Goal: Find specific page/section: Locate a particular part of the current website

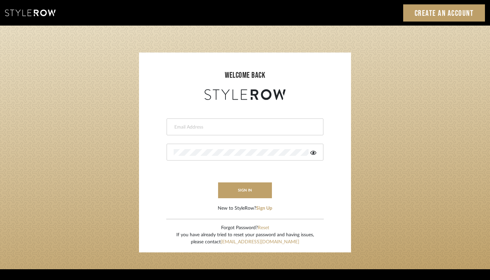
click at [233, 128] on input "email" at bounding box center [243, 127] width 141 height 7
type input "[PERSON_NAME][EMAIL_ADDRESS][DOMAIN_NAME]"
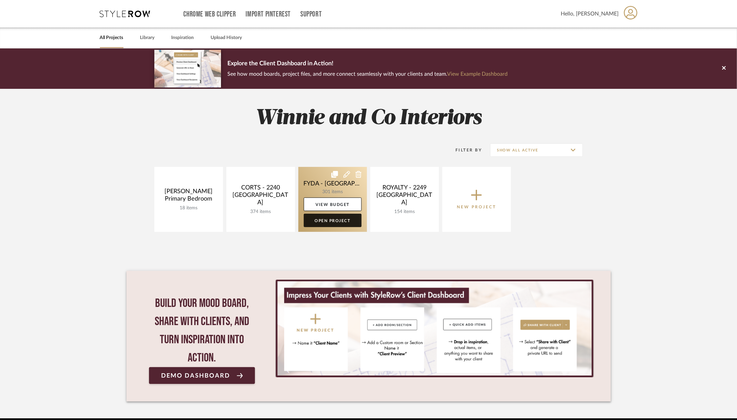
click at [340, 221] on link "Open Project" at bounding box center [333, 220] width 58 height 13
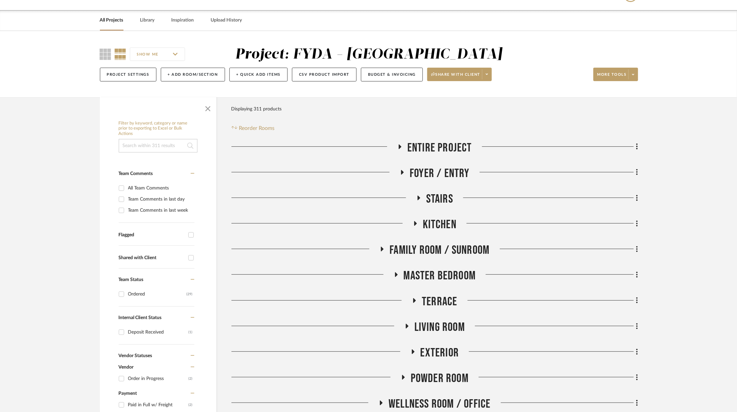
scroll to position [18, 0]
click at [398, 271] on icon at bounding box center [396, 273] width 8 height 5
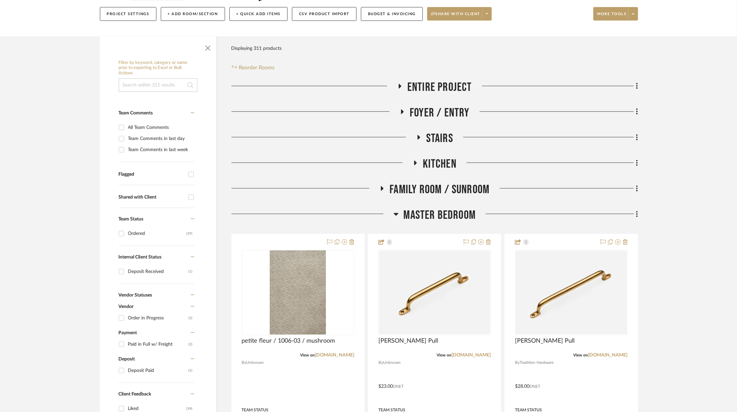
scroll to position [105, 0]
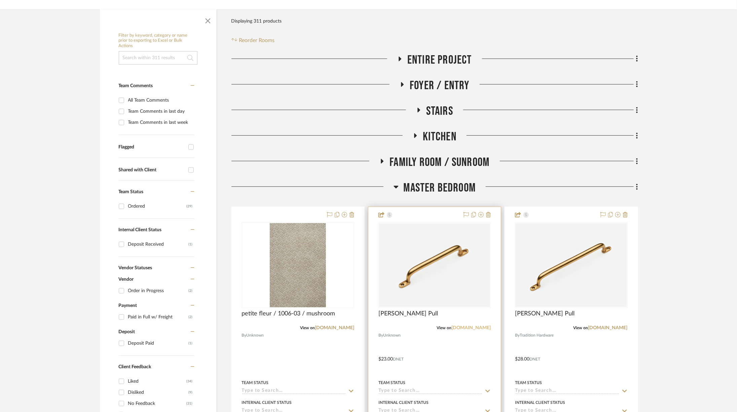
click at [471, 328] on link "traditionhardware.com" at bounding box center [470, 327] width 39 height 5
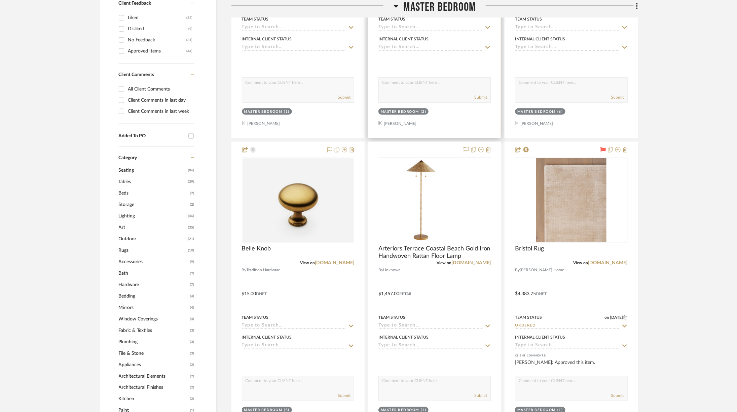
scroll to position [492, 0]
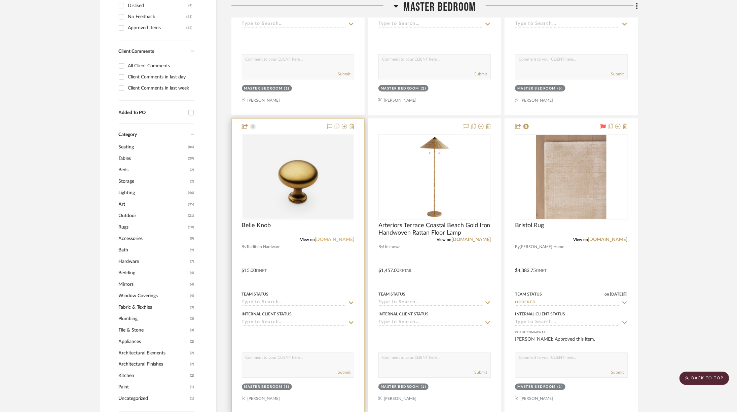
click at [339, 237] on link "my.matterport.com" at bounding box center [334, 239] width 39 height 5
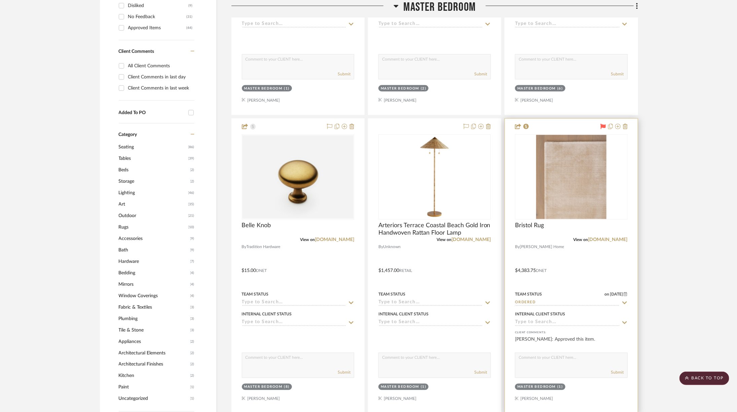
scroll to position [196, 0]
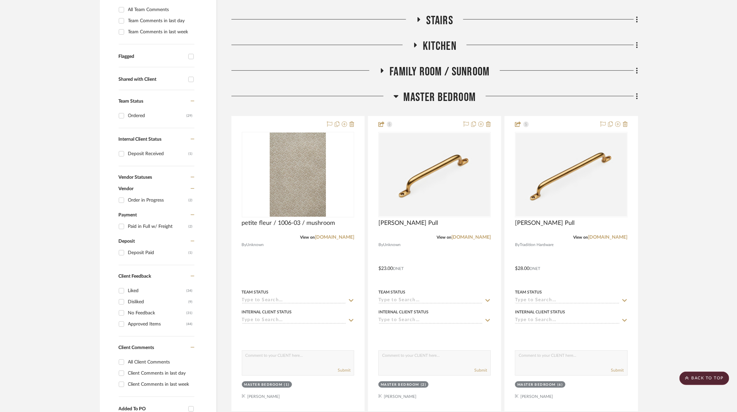
click at [445, 96] on span "Master Bedroom" at bounding box center [439, 97] width 72 height 14
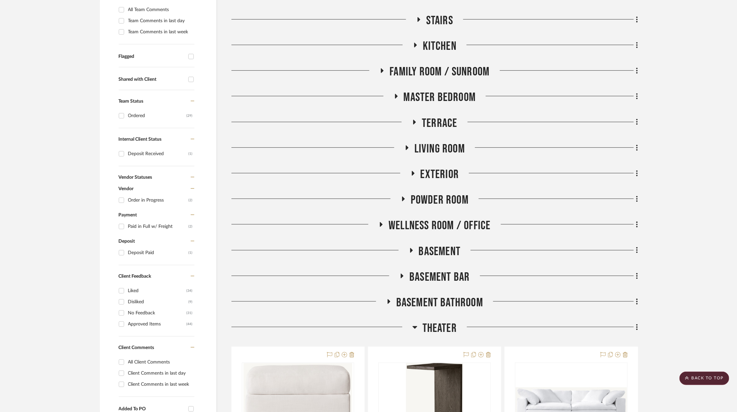
click at [433, 43] on span "Kitchen" at bounding box center [440, 46] width 34 height 14
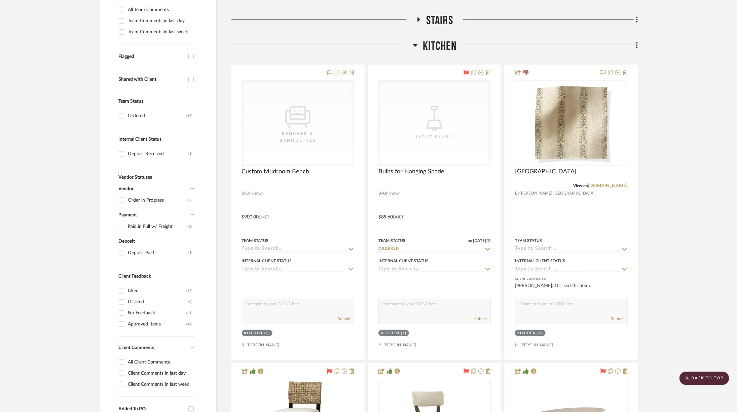
click at [441, 43] on span "Kitchen" at bounding box center [440, 46] width 34 height 14
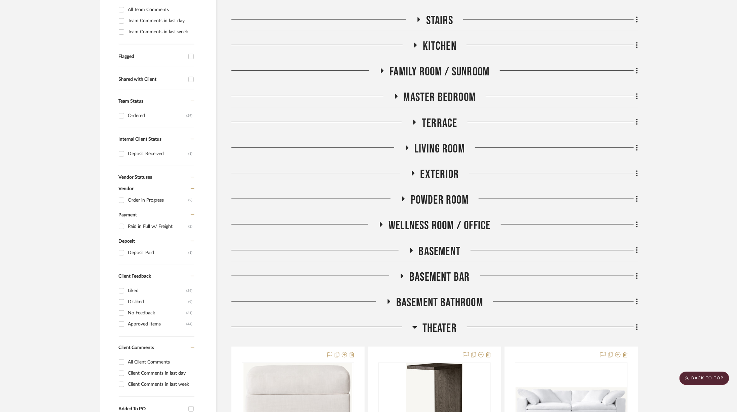
click at [442, 70] on span "Family Room / Sunroom" at bounding box center [439, 72] width 100 height 14
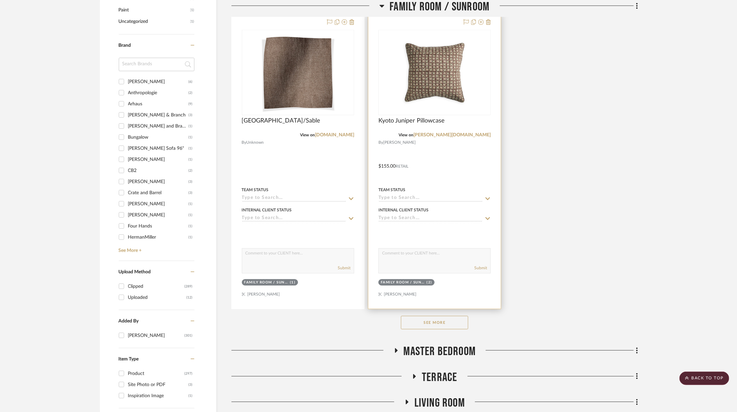
scroll to position [870, 0]
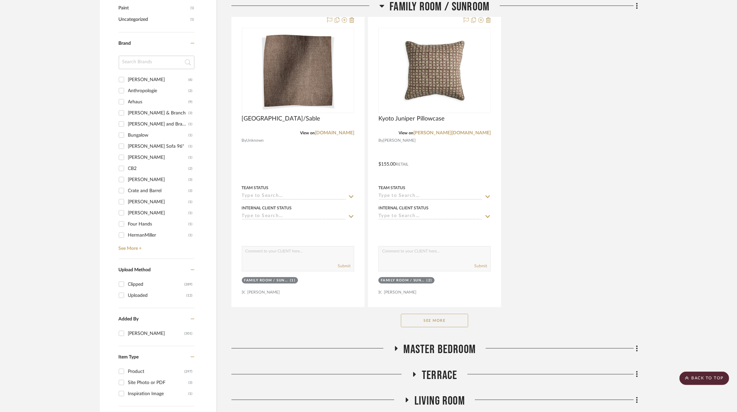
click at [431, 319] on button "See More" at bounding box center [434, 319] width 67 height 13
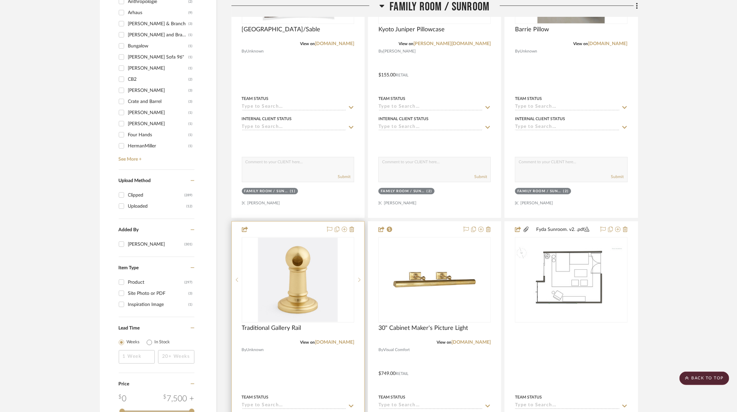
scroll to position [971, 0]
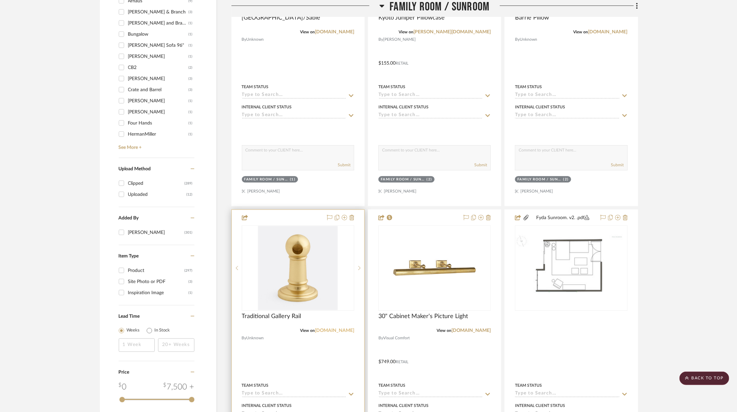
click at [338, 328] on link "rejuvenation.com" at bounding box center [334, 330] width 39 height 5
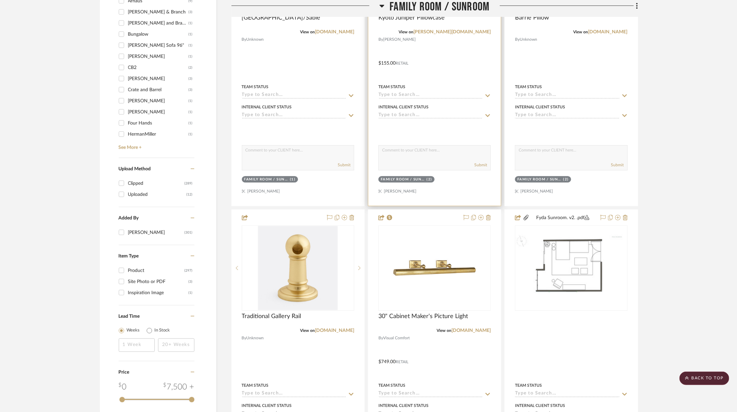
scroll to position [789, 0]
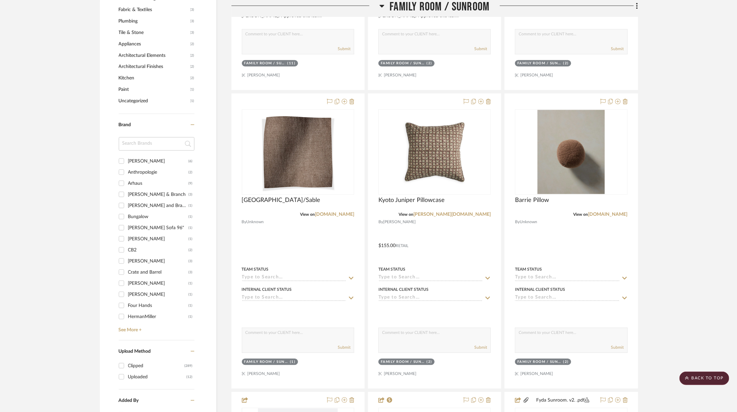
click at [468, 6] on span "Family Room / Sunroom" at bounding box center [439, 7] width 100 height 14
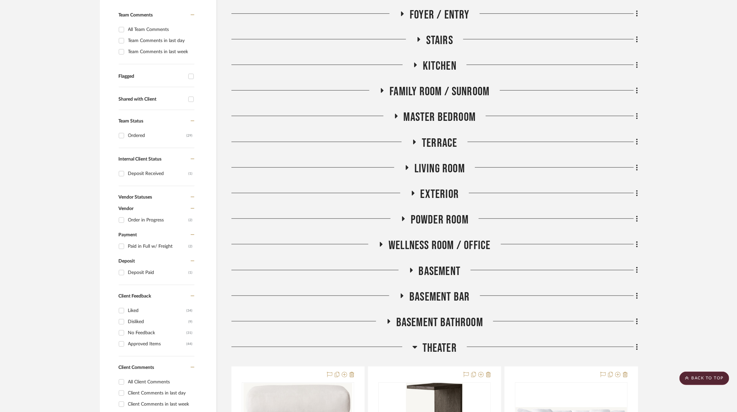
scroll to position [99, 0]
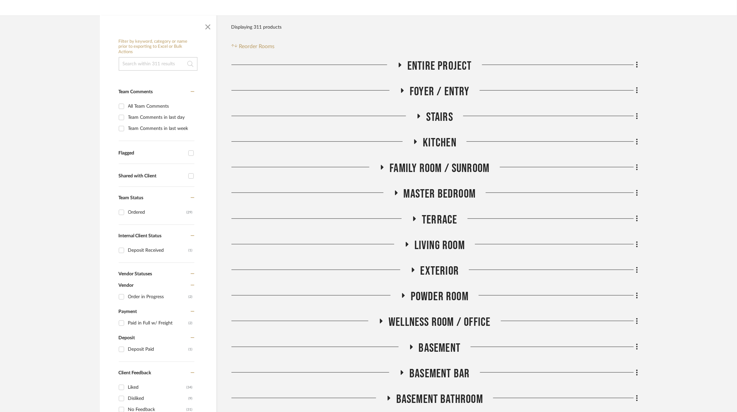
click at [447, 193] on span "Master Bedroom" at bounding box center [439, 194] width 72 height 14
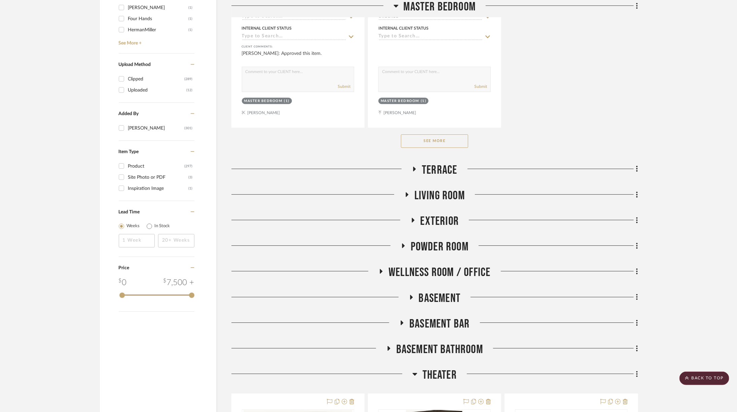
scroll to position [1102, 0]
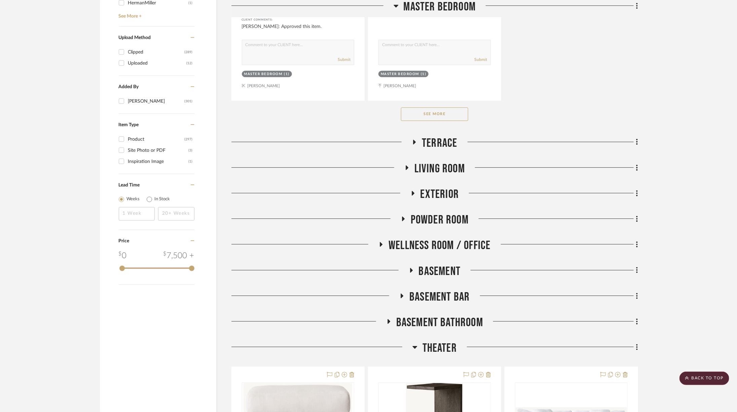
click at [440, 319] on span "Basement Bathroom" at bounding box center [439, 322] width 87 height 14
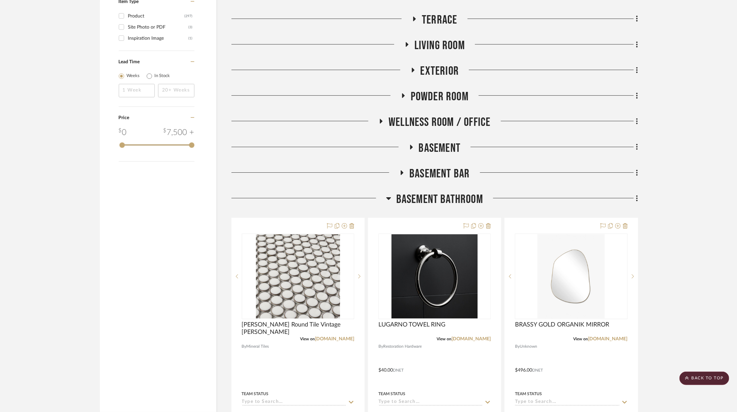
scroll to position [1268, 0]
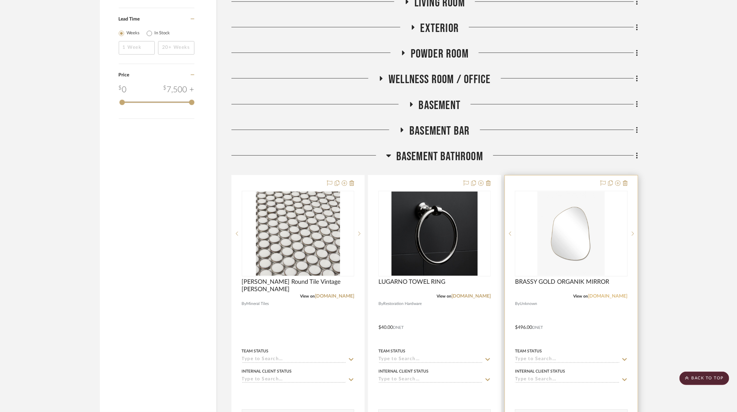
click at [609, 294] on link "ethnikliving.com" at bounding box center [607, 296] width 39 height 5
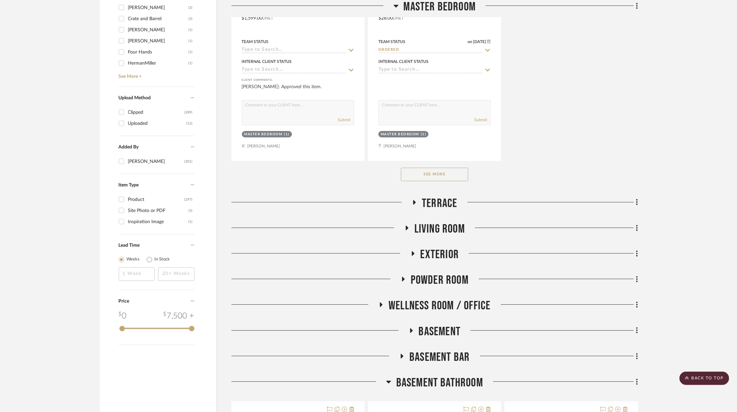
scroll to position [1170, 0]
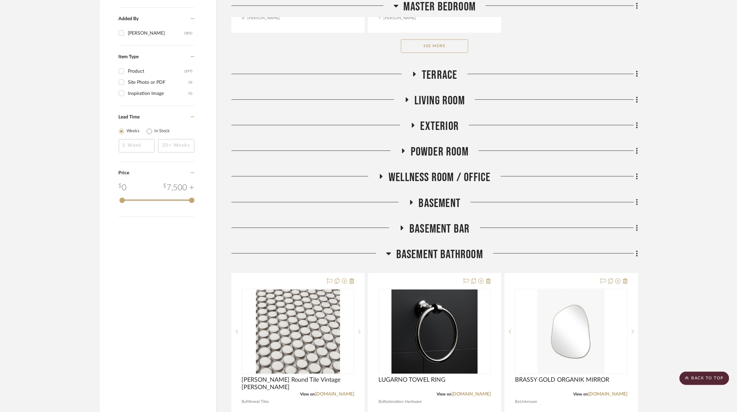
click at [419, 93] on span "Living Room" at bounding box center [439, 100] width 50 height 14
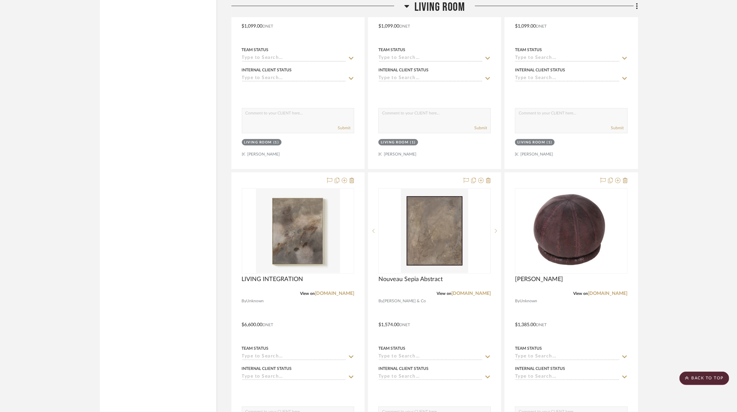
scroll to position [1417, 0]
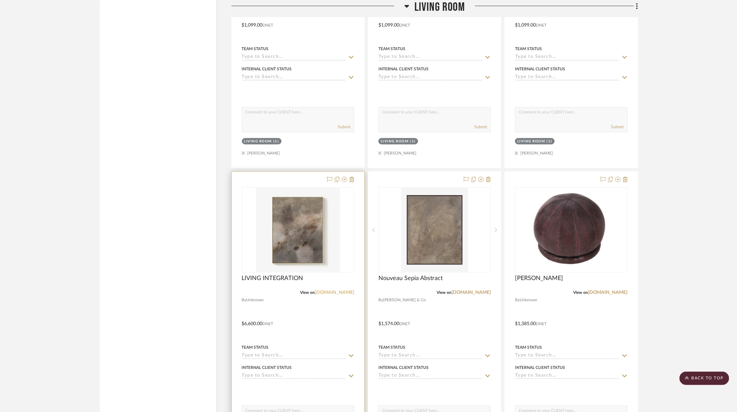
click at [333, 290] on link "tappancollective.com" at bounding box center [334, 292] width 39 height 5
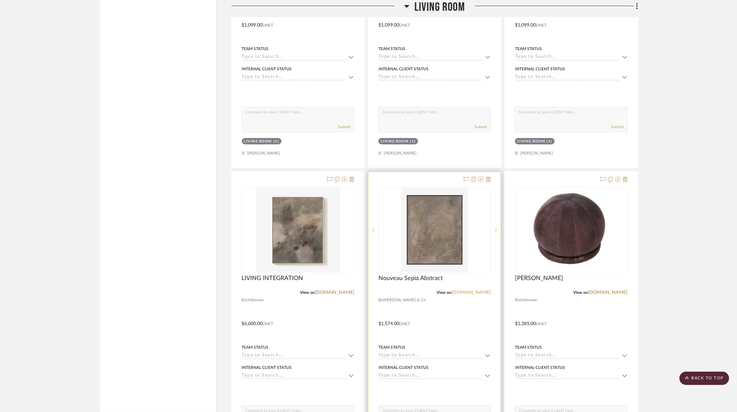
click at [476, 290] on link "mcgeeandco.com" at bounding box center [470, 292] width 39 height 5
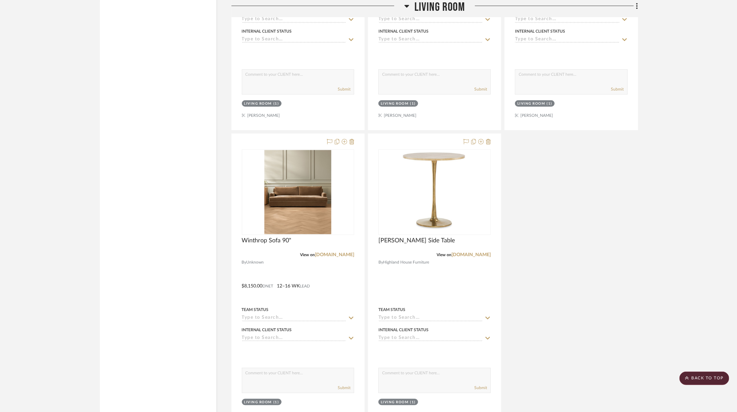
scroll to position [1913, 0]
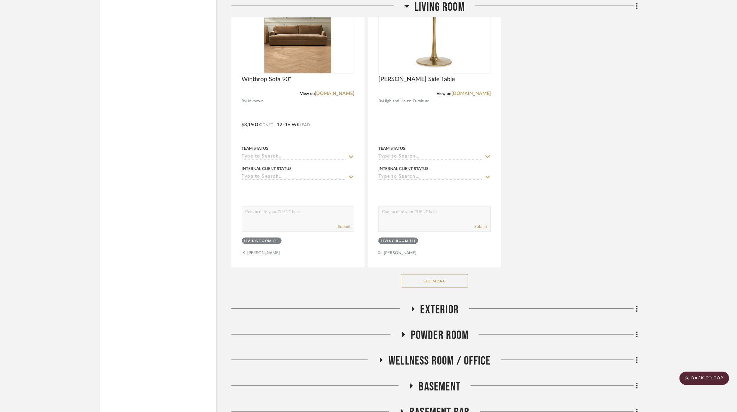
click at [427, 277] on button "See More" at bounding box center [434, 280] width 67 height 13
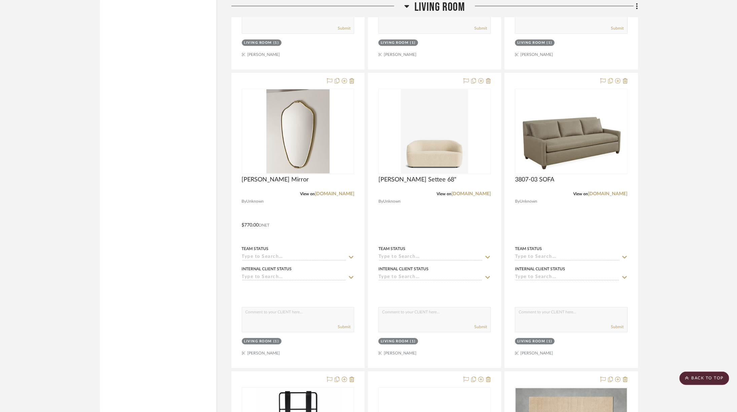
scroll to position [2420, 0]
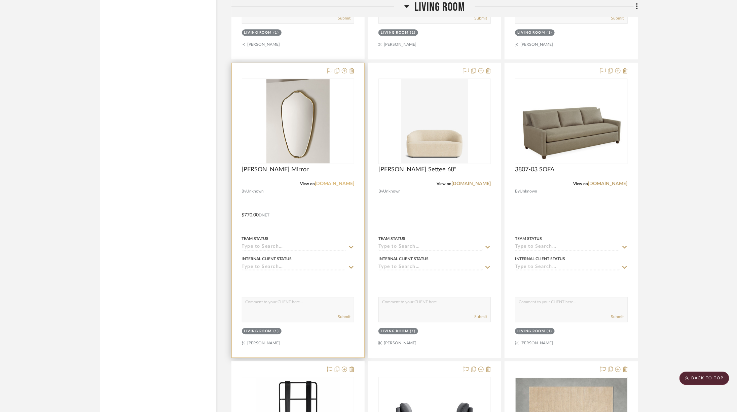
click at [337, 181] on link "racheldonath.com" at bounding box center [334, 183] width 39 height 5
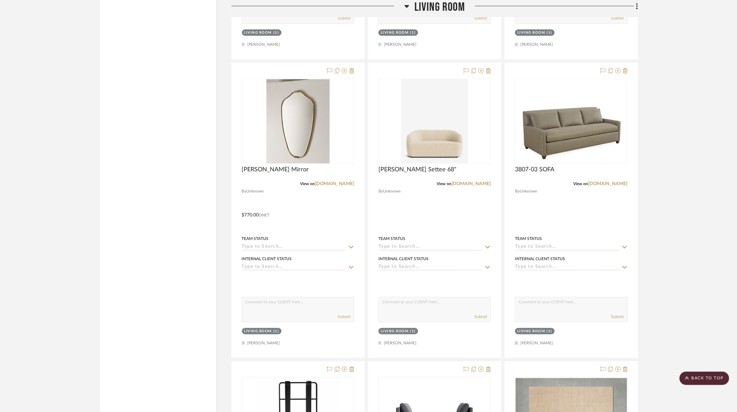
click at [405, 7] on icon at bounding box center [406, 6] width 5 height 8
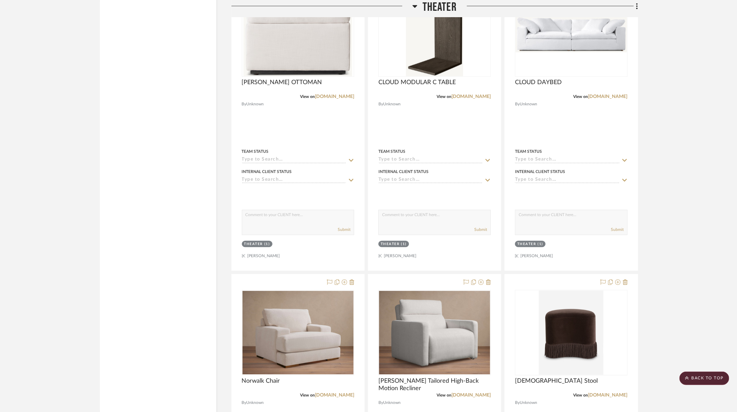
click at [414, 6] on icon at bounding box center [414, 6] width 5 height 3
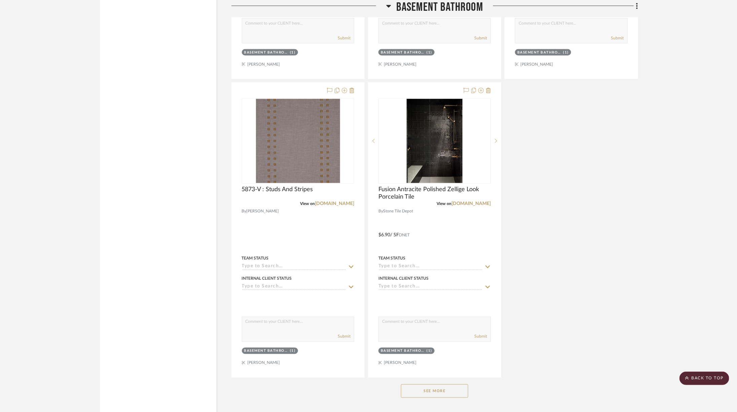
scroll to position [1972, 0]
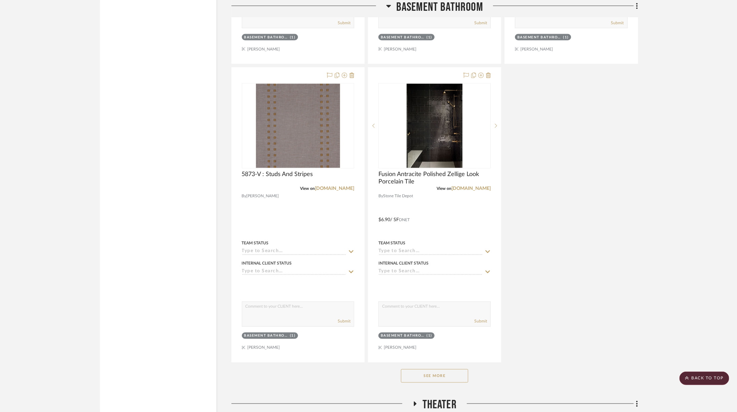
click at [440, 373] on button "See More" at bounding box center [434, 375] width 67 height 13
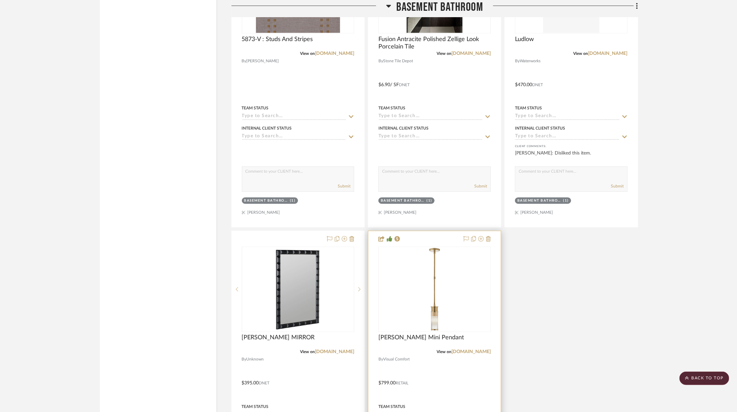
scroll to position [2290, 0]
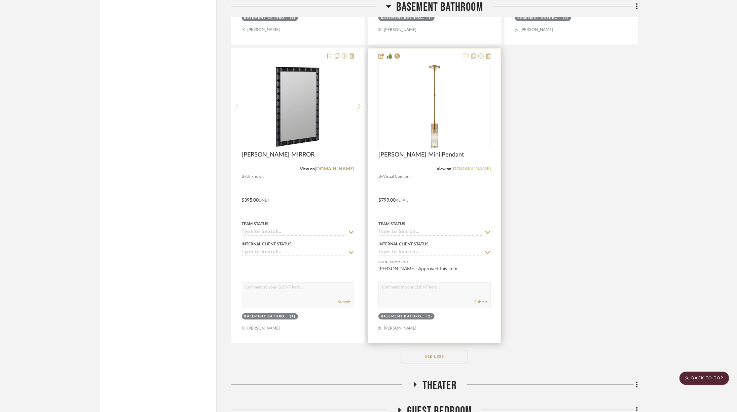
click at [462, 166] on link "visualcomfort.com" at bounding box center [470, 168] width 39 height 5
